Goal: Transaction & Acquisition: Purchase product/service

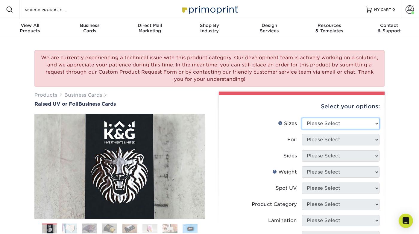
click at [318, 123] on select "Please Select 2" x 3.5" - Standard" at bounding box center [341, 123] width 78 height 11
select select "2.00x3.50"
click at [302, 118] on select "Please Select 2" x 3.5" - Standard" at bounding box center [341, 123] width 78 height 11
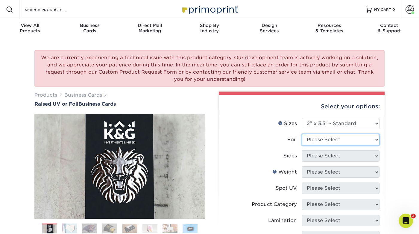
click at [322, 141] on select "Please Select No Yes" at bounding box center [341, 139] width 78 height 11
select select "0"
click at [302, 134] on select "Please Select No Yes" at bounding box center [341, 139] width 78 height 11
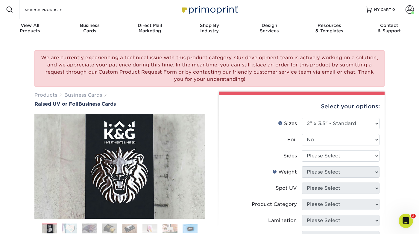
click at [246, 142] on label "Foil" at bounding box center [263, 139] width 78 height 11
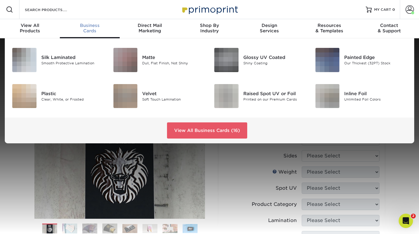
click at [88, 25] on span "Business" at bounding box center [90, 25] width 60 height 5
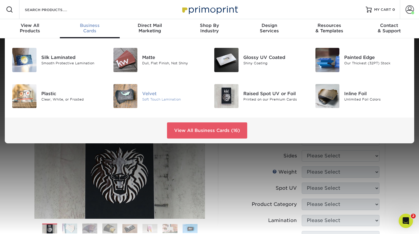
click at [123, 94] on img at bounding box center [126, 96] width 24 height 24
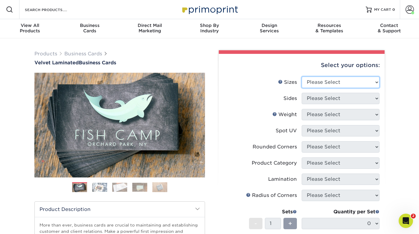
click at [328, 84] on select "Please Select 1.5" x 3.5" - Mini 1.75" x 3.5" - Mini 2" x 2" - Square 2" x 3" -…" at bounding box center [341, 82] width 78 height 11
select select "2.00x3.50"
click at [302, 77] on select "Please Select 1.5" x 3.5" - Mini 1.75" x 3.5" - Mini 2" x 2" - Square 2" x 3" -…" at bounding box center [341, 82] width 78 height 11
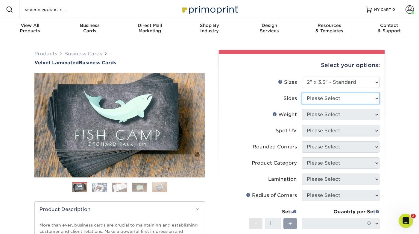
click at [323, 99] on select "Please Select Print Both Sides Print Front Only" at bounding box center [341, 98] width 78 height 11
select select "13abbda7-1d64-4f25-8bb2-c179b224825d"
click at [302, 93] on select "Please Select Print Both Sides Print Front Only" at bounding box center [341, 98] width 78 height 11
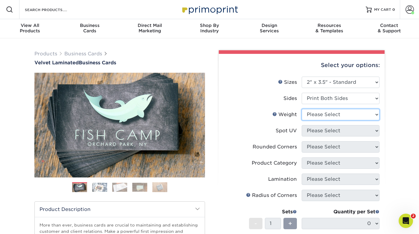
click at [321, 117] on select "Please Select 16PT" at bounding box center [341, 114] width 78 height 11
select select "16PT"
click at [302, 109] on select "Please Select 16PT" at bounding box center [341, 114] width 78 height 11
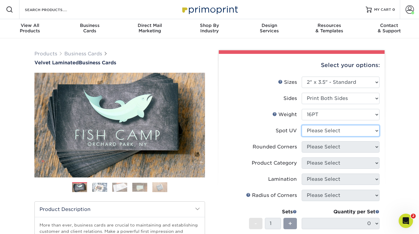
click at [321, 131] on select "Please Select No Spot UV Front and Back (Both Sides) Front Only Back Only" at bounding box center [341, 130] width 78 height 11
select select "3"
click at [302, 125] on select "Please Select No Spot UV Front and Back (Both Sides) Front Only Back Only" at bounding box center [341, 130] width 78 height 11
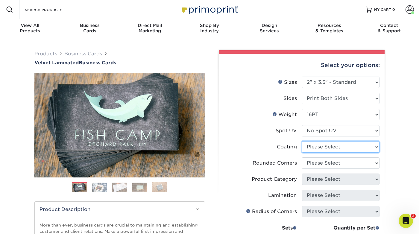
click at [321, 148] on select at bounding box center [341, 146] width 78 height 11
select select "3e7618de-abca-4bda-9f97-8b9129e913d8"
click at [302, 141] on select at bounding box center [341, 146] width 78 height 11
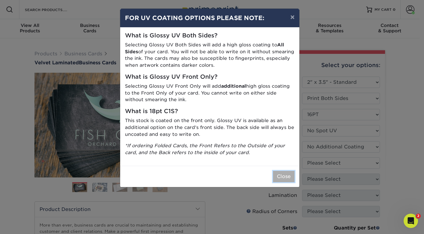
click at [288, 173] on button "Close" at bounding box center [284, 176] width 22 height 11
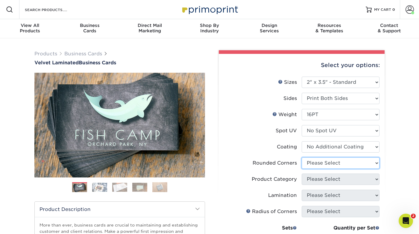
click at [315, 160] on select "Please Select Yes - Round 2 Corners Yes - Round 4 Corners No" at bounding box center [341, 163] width 78 height 11
select select "0"
click at [302, 158] on select "Please Select Yes - Round 2 Corners Yes - Round 4 Corners No" at bounding box center [341, 163] width 78 height 11
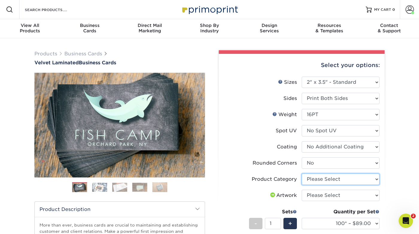
click at [319, 180] on select "Please Select Business Cards" at bounding box center [341, 179] width 78 height 11
select select "3b5148f1-0588-4f88-a218-97bcfdce65c1"
click at [302, 174] on select "Please Select Business Cards" at bounding box center [341, 179] width 78 height 11
click at [395, 153] on div "Products Business Cards Velvet Laminated Business Cards Previous Next" at bounding box center [209, 211] width 419 height 346
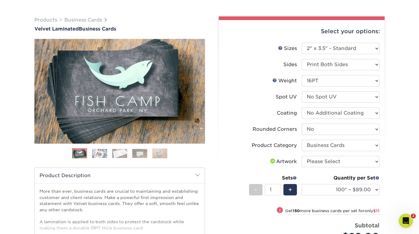
scroll to position [96, 0]
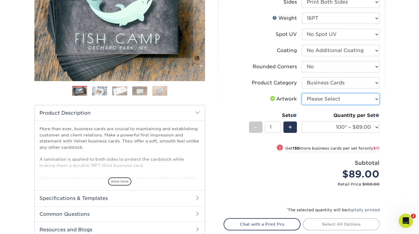
click at [316, 101] on select "Please Select I will upload files I need a design - $100" at bounding box center [341, 98] width 78 height 11
select select "upload"
click at [302, 93] on select "Please Select I will upload files I need a design - $100" at bounding box center [341, 98] width 78 height 11
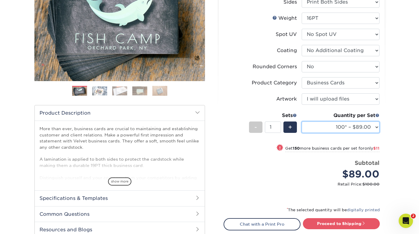
click at [327, 127] on select "100* – $89.00 250* – $100.00 500 – $107.00 1000 – $139.00 2500 – $273.00 5000 –…" at bounding box center [341, 127] width 78 height 11
click at [302, 122] on select "100* – $89.00 250* – $100.00 500 – $107.00 1000 – $139.00 2500 – $273.00 5000 –…" at bounding box center [341, 127] width 78 height 11
click at [352, 124] on select "100* – $89.00 250* – $100.00 500 – $107.00 1000 – $139.00 2500 – $273.00 5000 –…" at bounding box center [341, 127] width 78 height 11
select select "500 – $107.00"
click at [302, 122] on select "100* – $89.00 250* – $100.00 500 – $107.00 1000 – $139.00 2500 – $273.00 5000 –…" at bounding box center [341, 127] width 78 height 11
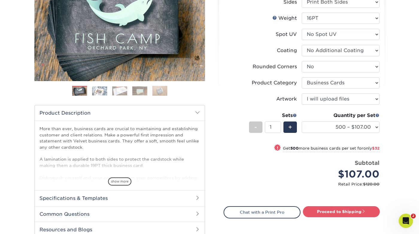
click at [399, 127] on div "Products Business Cards Velvet Laminated Business Cards Previous Next" at bounding box center [209, 109] width 419 height 334
